Goal: Contribute content

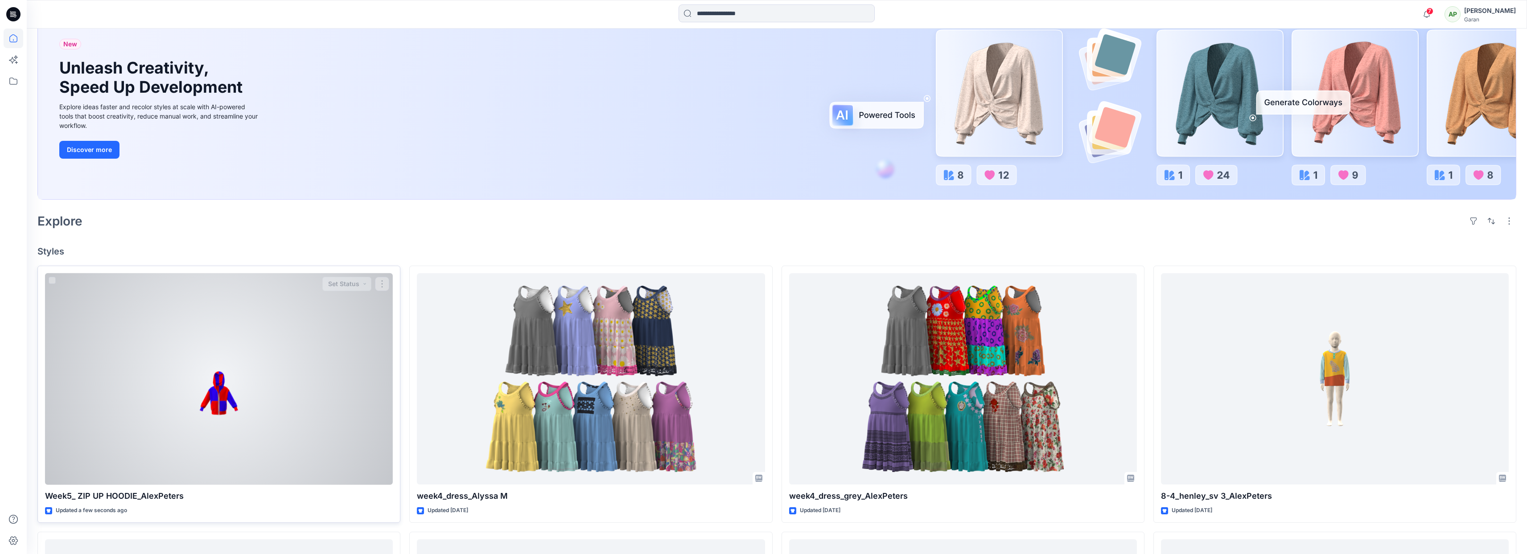
scroll to position [81, 0]
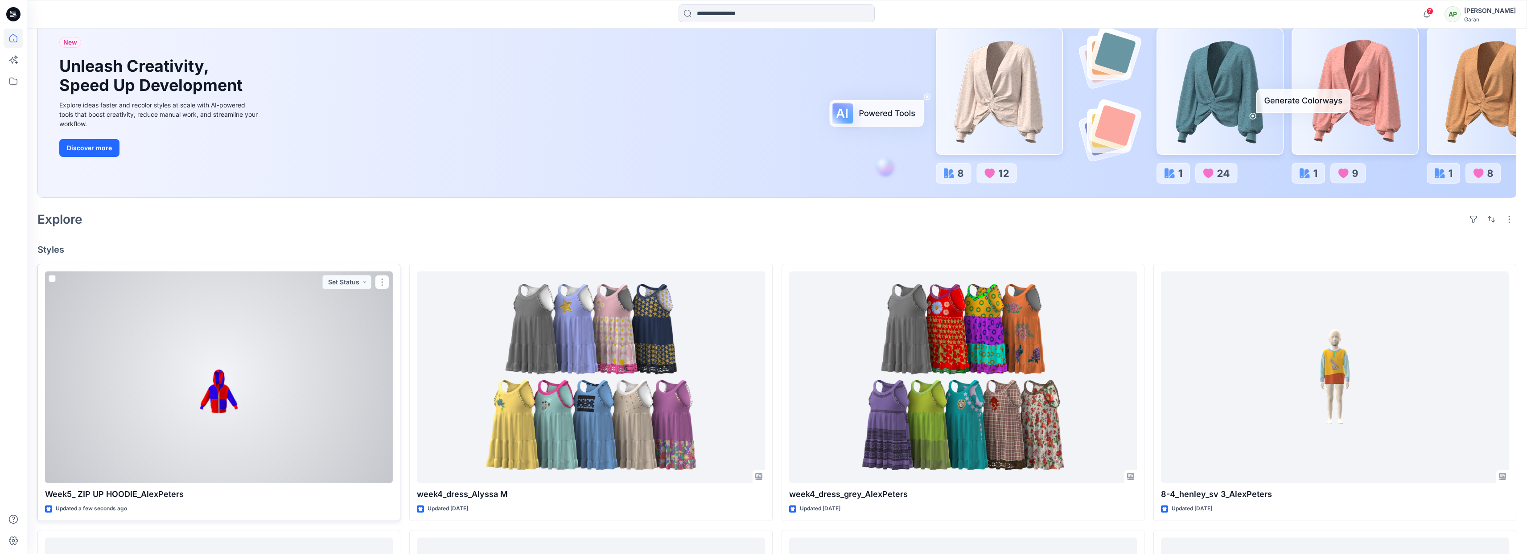
click at [224, 408] on div at bounding box center [219, 377] width 348 height 212
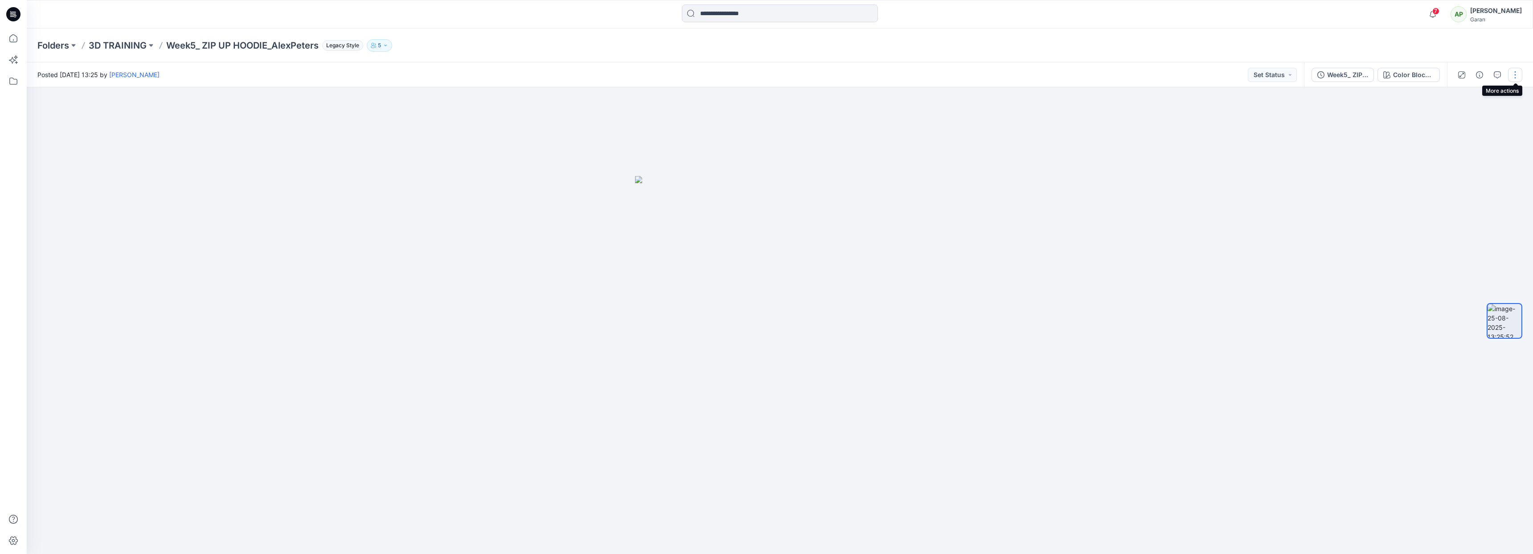
click at [1515, 78] on button "button" at bounding box center [1515, 75] width 14 height 14
click at [1491, 104] on span "Add Colorways" at bounding box center [1469, 112] width 69 height 16
click at [1456, 98] on p "Edit" at bounding box center [1458, 95] width 11 height 9
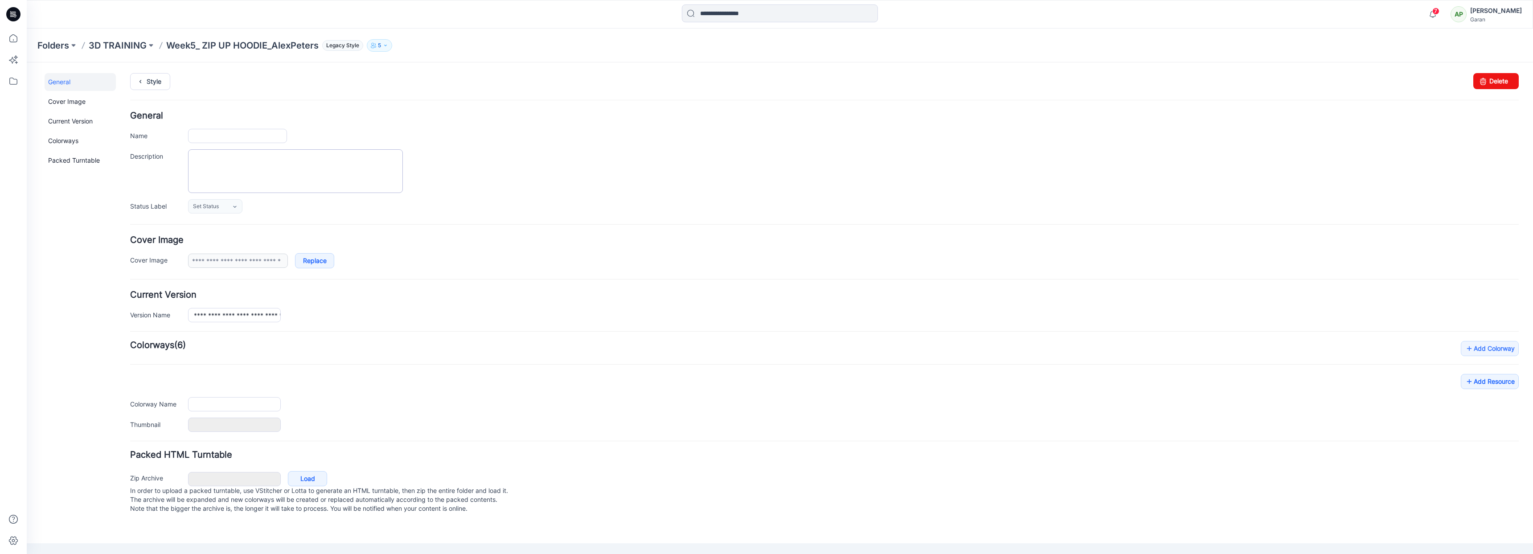
type input "**********"
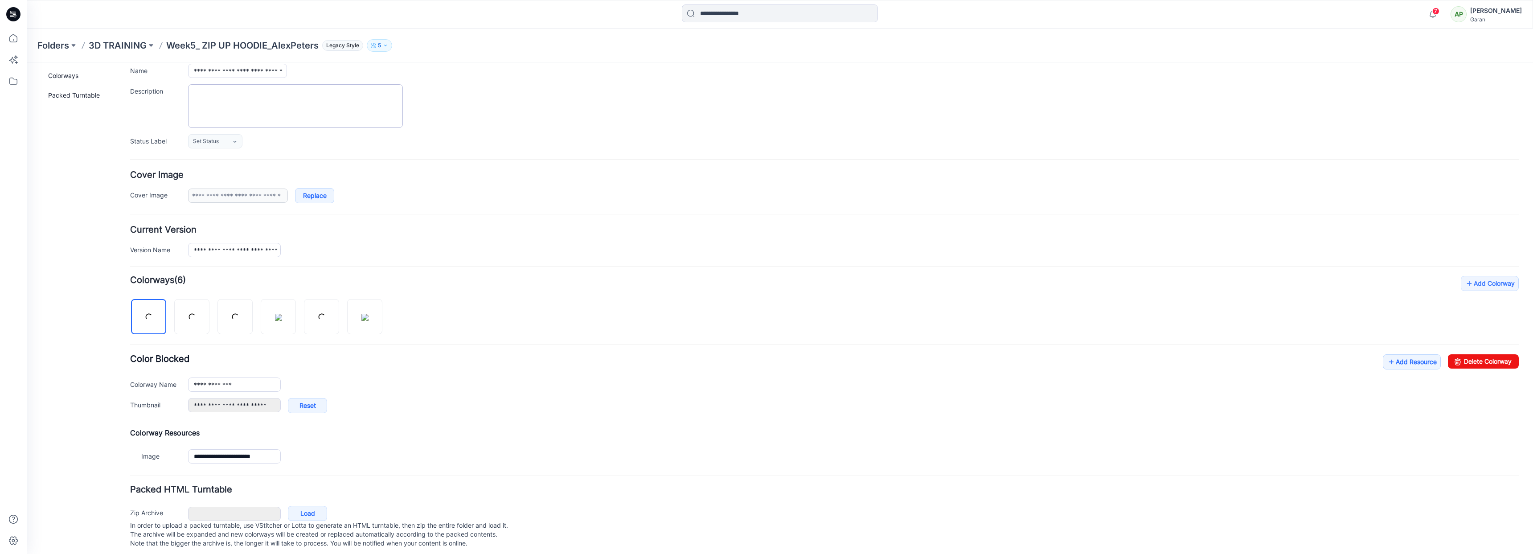
scroll to position [80, 0]
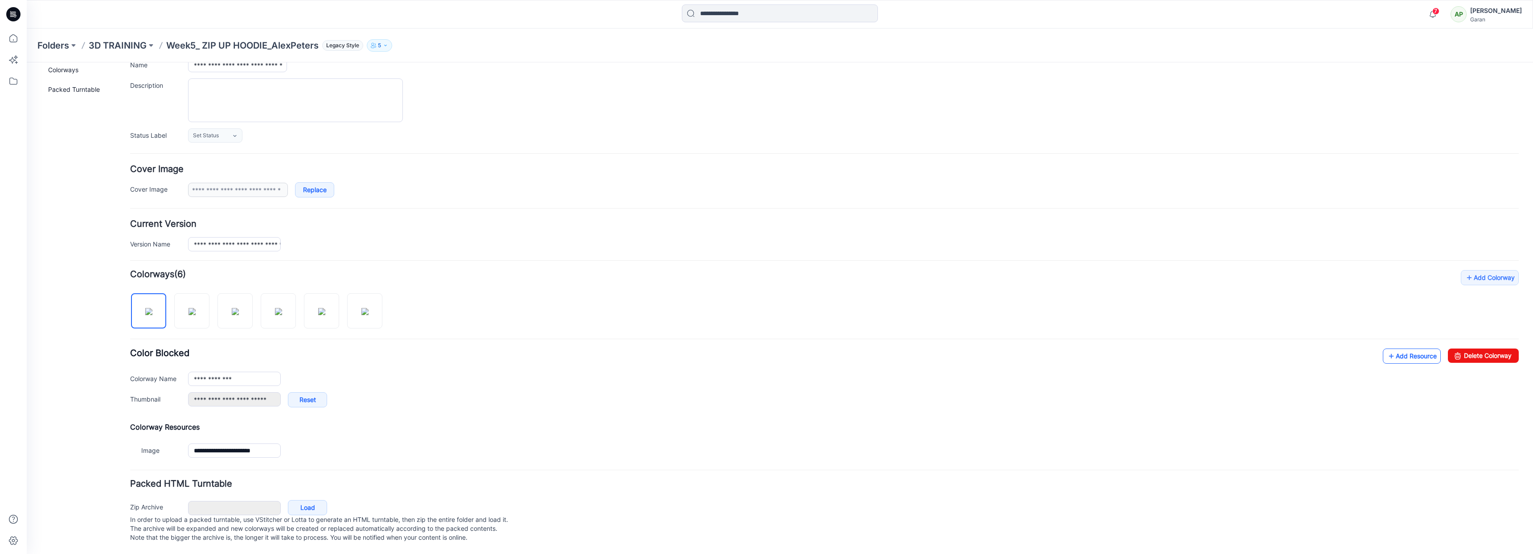
click at [1387, 351] on icon at bounding box center [1391, 356] width 9 height 14
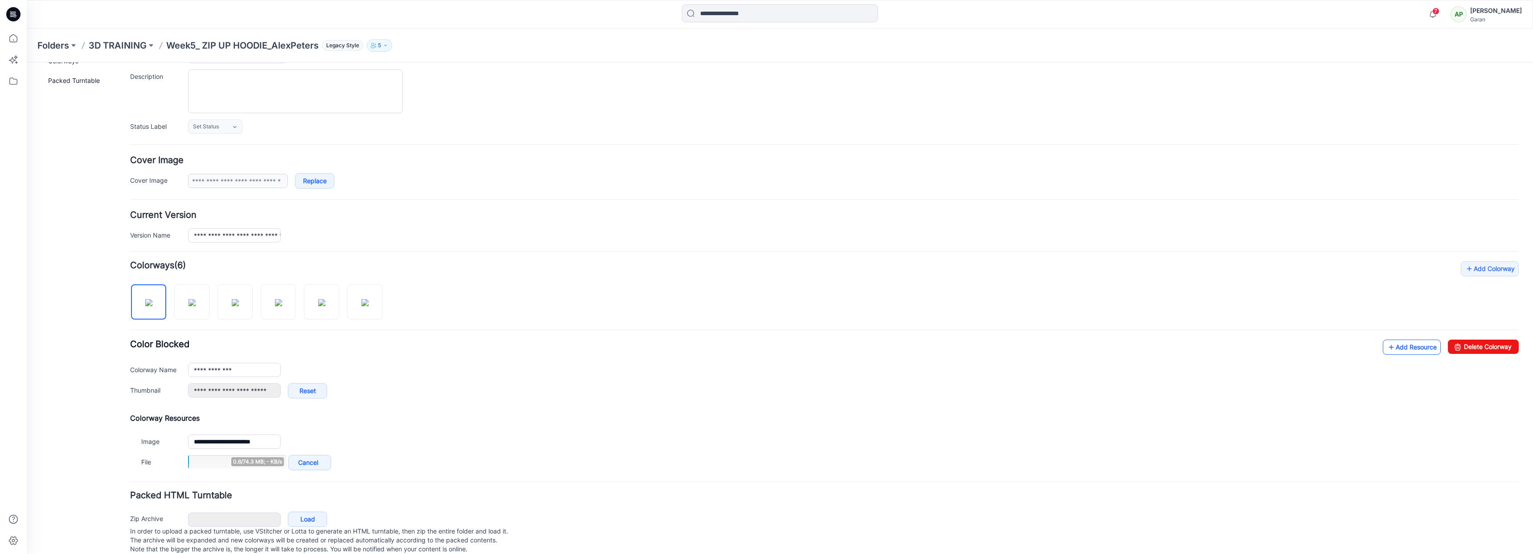
click at [1411, 346] on link "Add Resource" at bounding box center [1412, 347] width 58 height 15
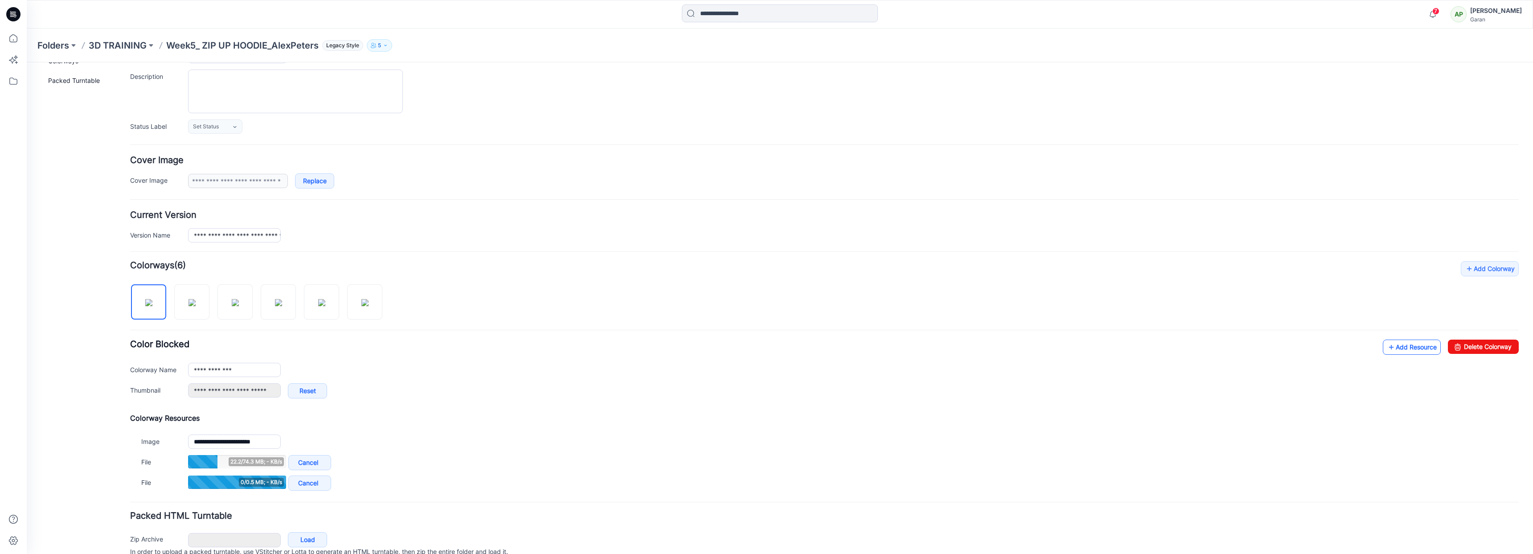
click at [1401, 349] on link "Add Resource" at bounding box center [1412, 347] width 58 height 15
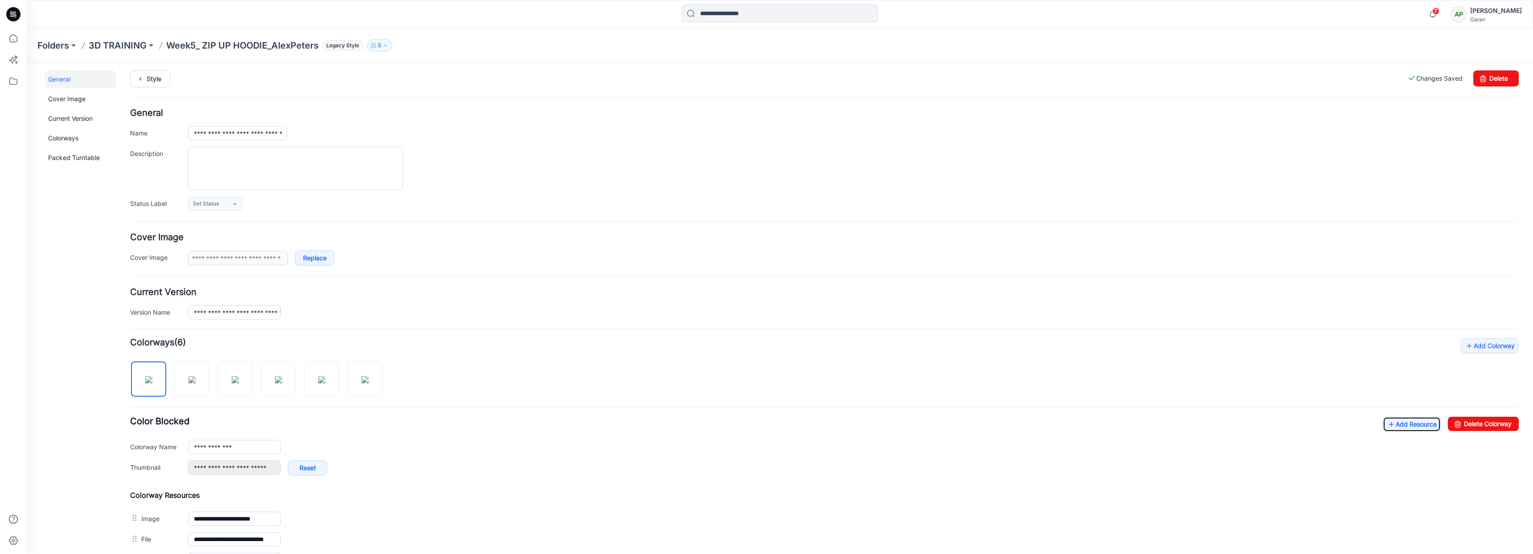
scroll to position [0, 0]
click at [1434, 81] on label "Changes Saved" at bounding box center [1435, 81] width 55 height 16
click at [257, 46] on p "Week5_ ZIP UP HOODIE_AlexPeters" at bounding box center [242, 45] width 152 height 12
